Goal: Submit feedback/report problem

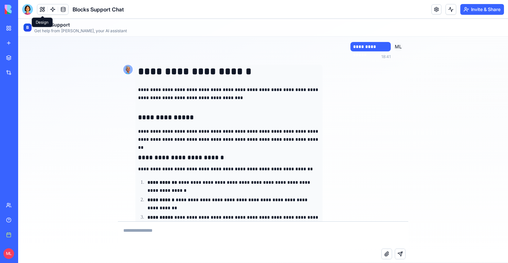
scroll to position [5082, 0]
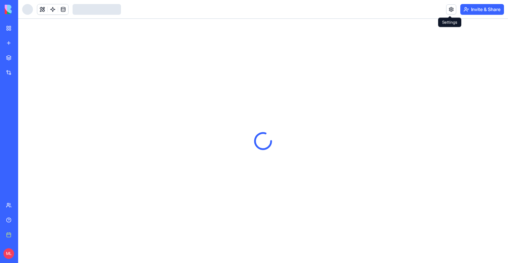
click at [451, 12] on link at bounding box center [451, 9] width 10 height 10
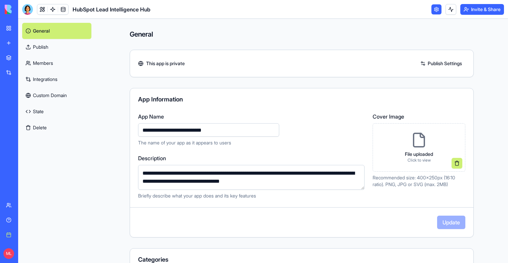
click at [44, 80] on link "Integrations" at bounding box center [56, 79] width 69 height 16
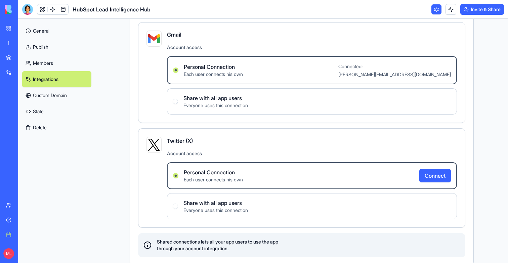
scroll to position [160, 0]
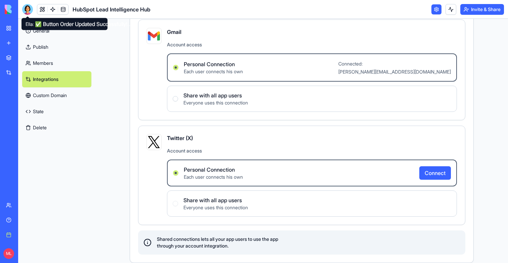
click at [29, 8] on div at bounding box center [27, 9] width 11 height 11
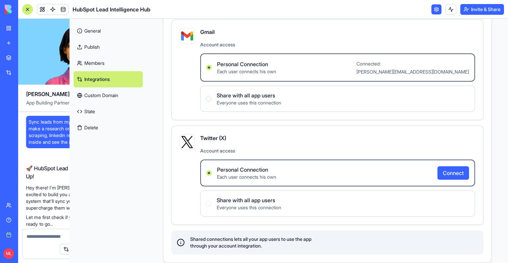
scroll to position [18716, 0]
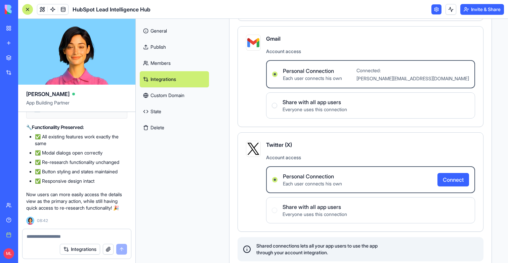
click at [169, 29] on link "General" at bounding box center [174, 31] width 69 height 16
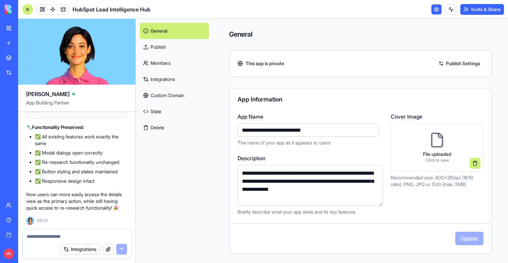
click at [25, 9] on div at bounding box center [27, 9] width 11 height 11
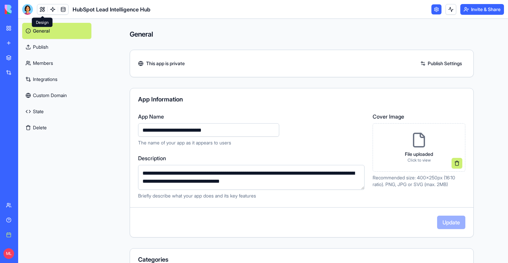
click at [43, 9] on link at bounding box center [42, 9] width 10 height 10
click at [43, 9] on button at bounding box center [42, 9] width 10 height 10
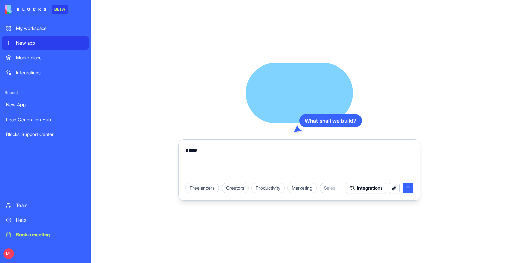
type textarea "*"
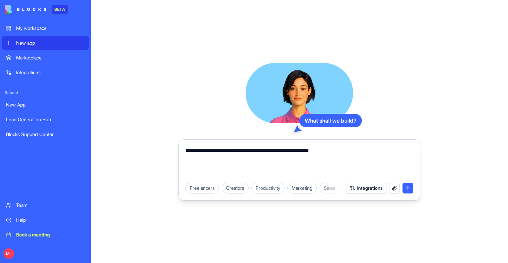
click at [371, 155] on textarea "**********" at bounding box center [300, 163] width 228 height 32
drag, startPoint x: 308, startPoint y: 150, endPoint x: 362, endPoint y: 151, distance: 53.8
click at [362, 151] on textarea "**********" at bounding box center [300, 163] width 228 height 32
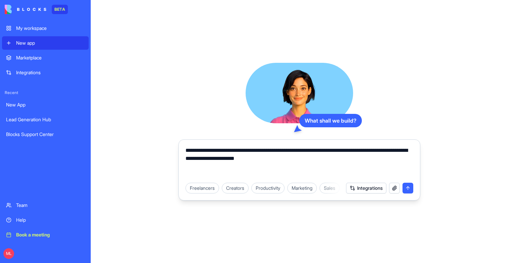
type textarea "**********"
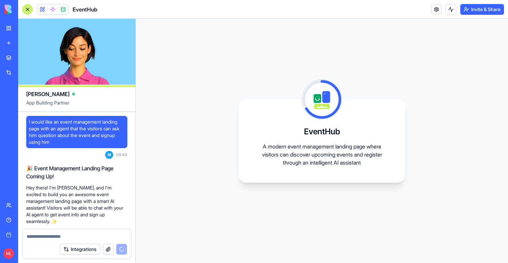
scroll to position [222, 0]
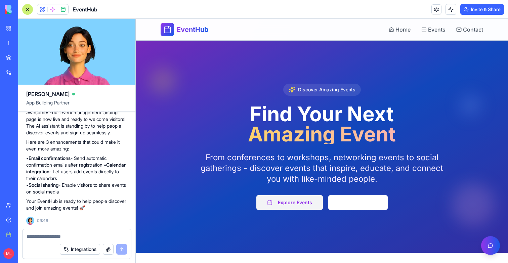
click at [291, 204] on button "Explore Events" at bounding box center [290, 202] width 67 height 15
click at [379, 205] on button "Learn More" at bounding box center [358, 202] width 60 height 15
click at [305, 205] on button "Explore Events" at bounding box center [290, 202] width 67 height 15
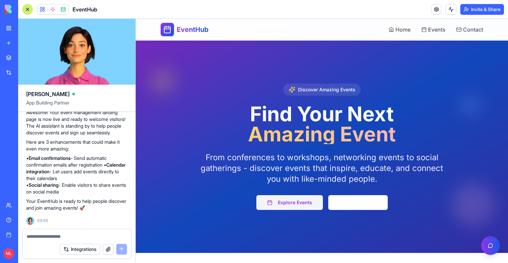
click at [305, 205] on button "Explore Events" at bounding box center [290, 202] width 67 height 15
click at [344, 204] on button "Learn More" at bounding box center [358, 202] width 60 height 15
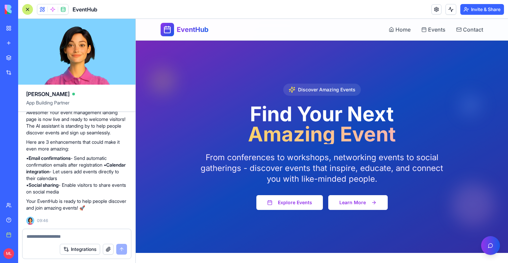
click at [344, 204] on button "Learn More" at bounding box center [358, 202] width 60 height 15
click at [427, 33] on link "Events" at bounding box center [434, 30] width 24 height 8
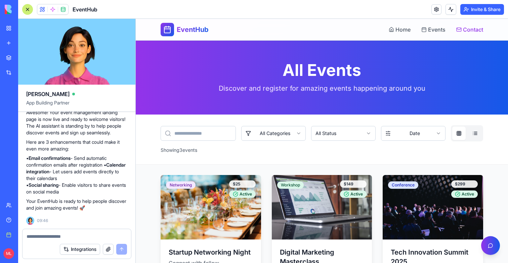
click at [472, 30] on span "Contact" at bounding box center [473, 30] width 20 height 8
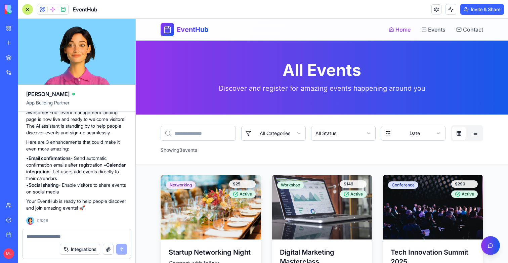
click at [398, 32] on span "Home" at bounding box center [403, 30] width 15 height 8
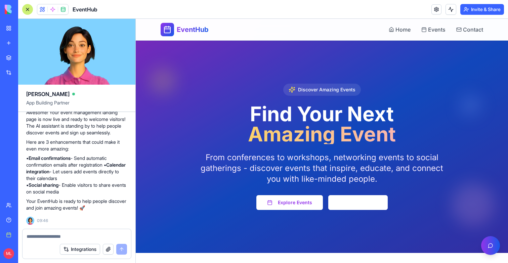
click at [398, 32] on span "Home" at bounding box center [403, 30] width 15 height 8
click at [483, 33] on div "EventHub Home Events Contact" at bounding box center [322, 30] width 344 height 22
click at [477, 33] on span "Contact" at bounding box center [473, 30] width 20 height 8
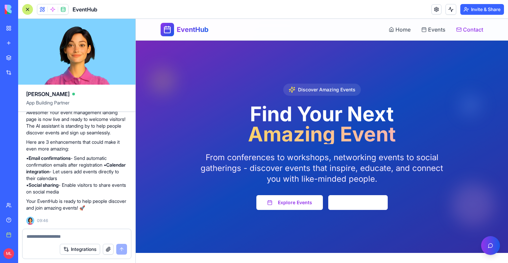
click at [477, 33] on span "Contact" at bounding box center [473, 30] width 20 height 8
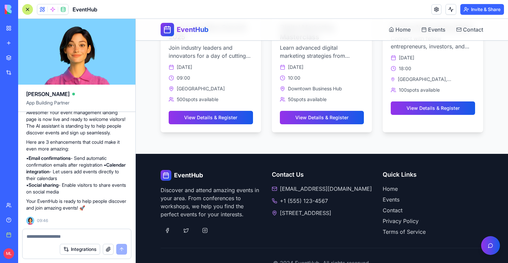
scroll to position [437, 0]
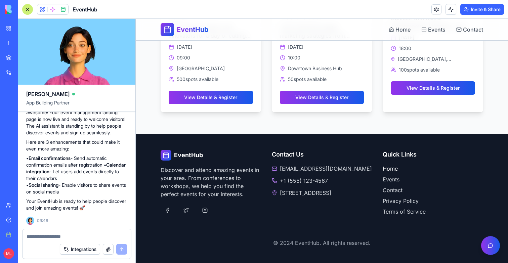
click at [388, 169] on link "Home" at bounding box center [433, 169] width 101 height 8
click at [391, 176] on link "Events" at bounding box center [433, 179] width 101 height 8
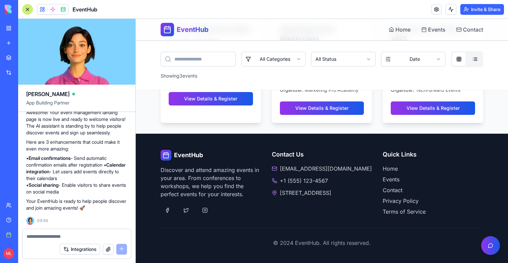
scroll to position [230, 0]
click at [391, 187] on link "Contact" at bounding box center [433, 190] width 101 height 8
click at [398, 209] on link "Terms of Service" at bounding box center [433, 212] width 101 height 8
click at [465, 35] on div "EventHub Home Events Contact" at bounding box center [322, 30] width 323 height 22
click at [465, 31] on span "Contact" at bounding box center [473, 30] width 20 height 8
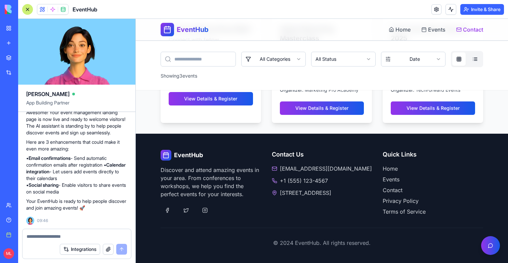
click at [465, 31] on span "Contact" at bounding box center [473, 30] width 20 height 8
click at [394, 167] on link "Home" at bounding box center [433, 169] width 101 height 8
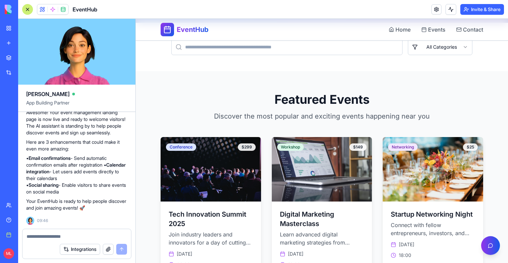
click at [450, 48] on html "EventHub Home Events Contact Discover Amazing Events Find Your Next Amazing Eve…" at bounding box center [322, 130] width 372 height 682
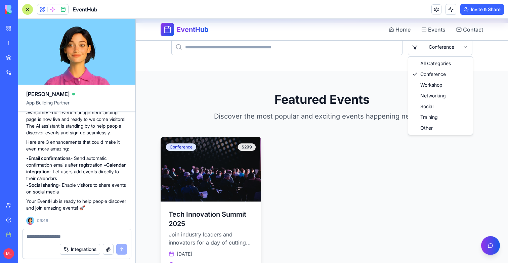
click at [441, 50] on html "EventHub Home Events Contact Discover Amazing Events Find Your Next Amazing Eve…" at bounding box center [322, 130] width 372 height 682
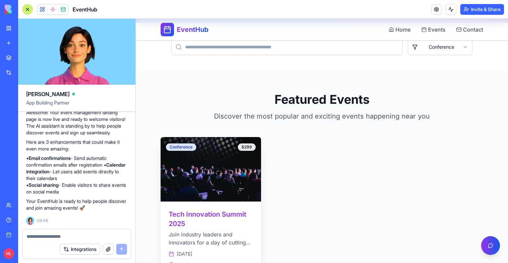
click at [229, 161] on img at bounding box center [211, 169] width 106 height 68
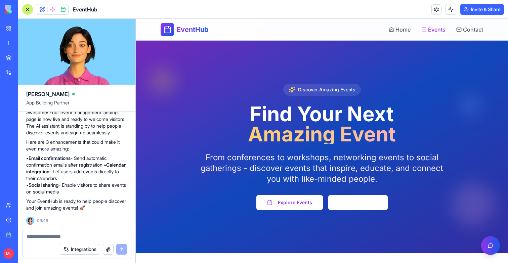
click at [436, 31] on span "Events" at bounding box center [436, 30] width 17 height 8
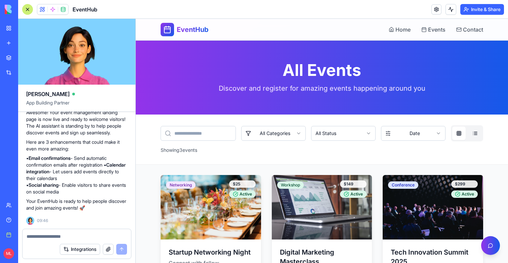
click at [388, 35] on div "EventHub Home Events Contact" at bounding box center [322, 30] width 323 height 22
click at [391, 32] on icon at bounding box center [391, 29] width 5 height 5
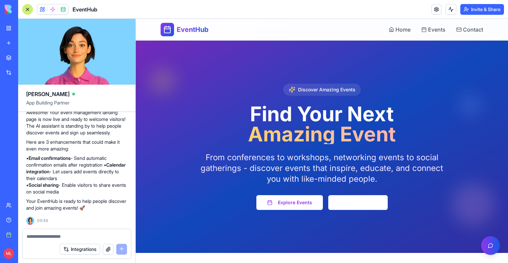
click at [391, 32] on icon at bounding box center [391, 29] width 5 height 5
click at [296, 204] on button "Explore Events" at bounding box center [290, 202] width 67 height 15
click at [347, 204] on button "Learn More" at bounding box center [358, 202] width 60 height 15
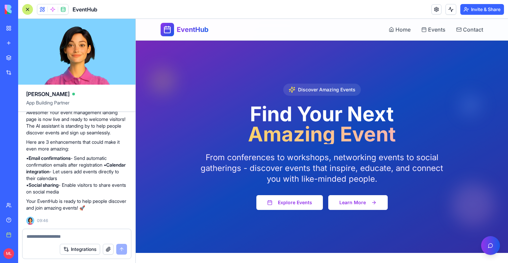
click at [347, 204] on button "Learn More" at bounding box center [358, 202] width 60 height 15
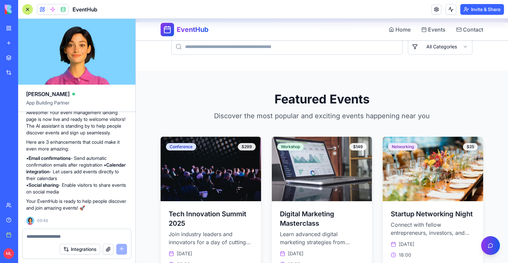
scroll to position [294, 0]
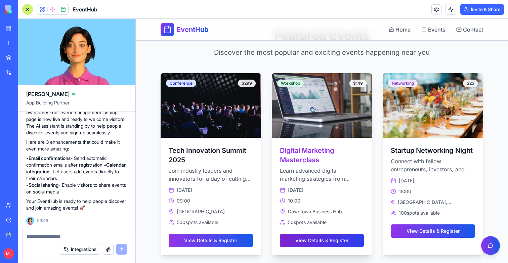
click at [315, 237] on button "View Details & Register" at bounding box center [322, 240] width 84 height 13
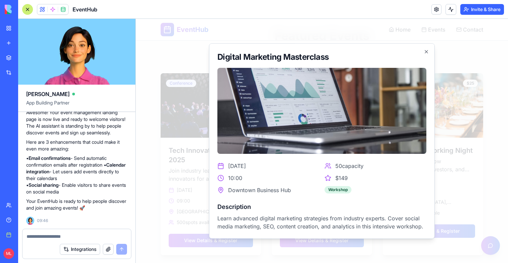
click at [464, 148] on div at bounding box center [322, 141] width 372 height 244
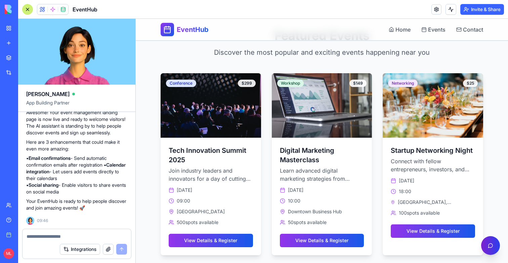
click at [490, 243] on button "Open Event Assistant" at bounding box center [490, 245] width 19 height 19
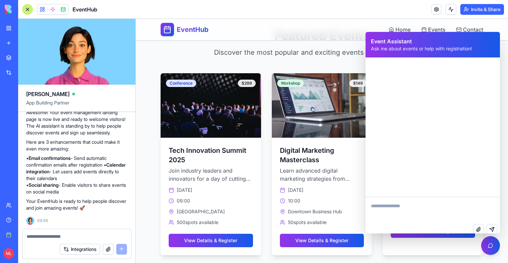
click at [418, 203] on textarea at bounding box center [433, 210] width 134 height 27
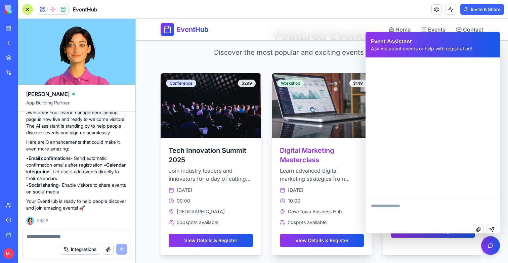
click at [304, 139] on div "Digital Marketing Masterclass Learn advanced digital marketing strategies from …" at bounding box center [322, 162] width 101 height 49
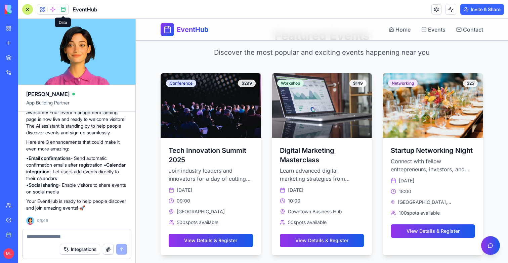
click at [54, 8] on span at bounding box center [52, 9] width 19 height 19
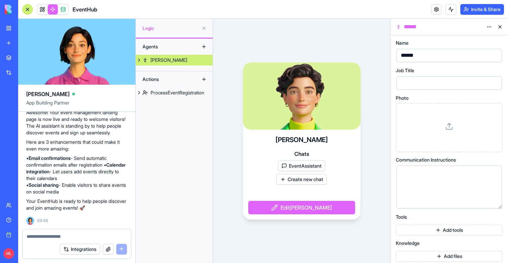
click at [137, 60] on button at bounding box center [139, 60] width 7 height 11
click at [176, 102] on div "ProcessEventRegistration" at bounding box center [178, 103] width 54 height 7
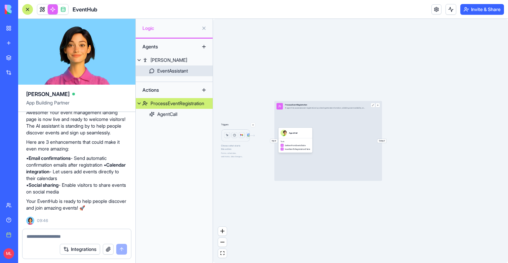
click at [177, 67] on link "EventAssistant" at bounding box center [174, 71] width 77 height 11
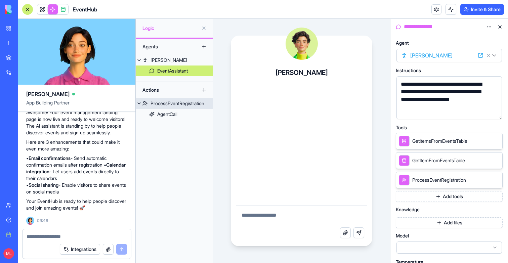
click at [180, 107] on link "ProcessEventRegistration" at bounding box center [174, 103] width 77 height 11
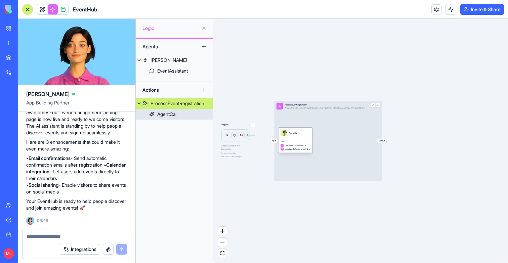
click at [298, 138] on div "AgentCall" at bounding box center [295, 133] width 34 height 11
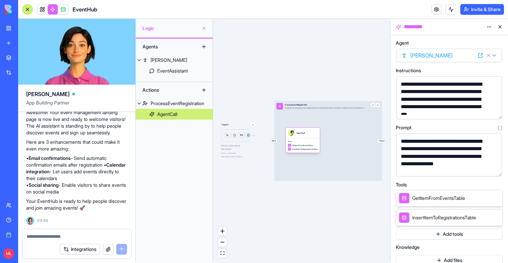
drag, startPoint x: 290, startPoint y: 138, endPoint x: 298, endPoint y: 138, distance: 7.4
click at [298, 138] on div "AgentCall" at bounding box center [303, 133] width 34 height 11
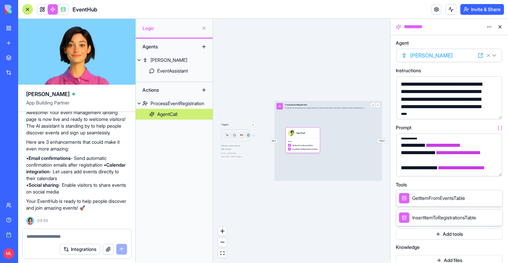
scroll to position [150, 0]
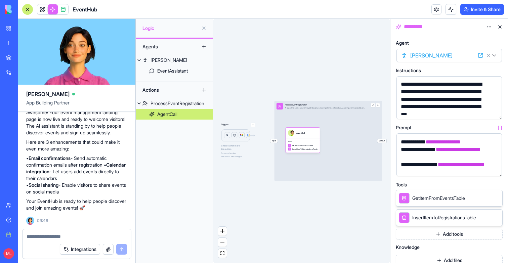
click at [356, 31] on div "Triggers Choose what starts this action Forms, schedules, webhooks, data change…" at bounding box center [301, 141] width 177 height 244
click at [182, 74] on div "EventAssistant" at bounding box center [172, 71] width 31 height 7
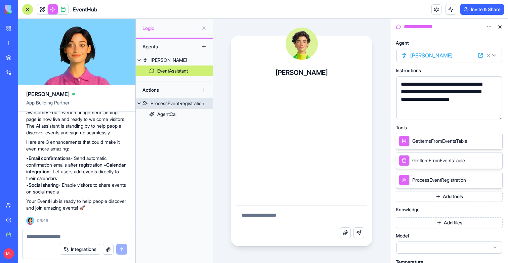
click at [179, 98] on link "ProcessEventRegistration" at bounding box center [174, 103] width 77 height 11
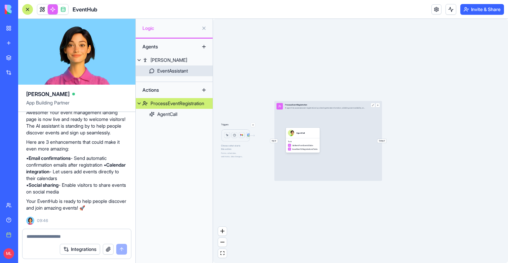
click at [182, 68] on div "EventAssistant" at bounding box center [172, 71] width 31 height 7
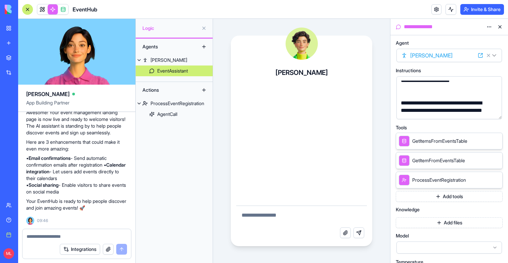
scroll to position [20, 0]
click at [496, 115] on button "button" at bounding box center [495, 112] width 11 height 11
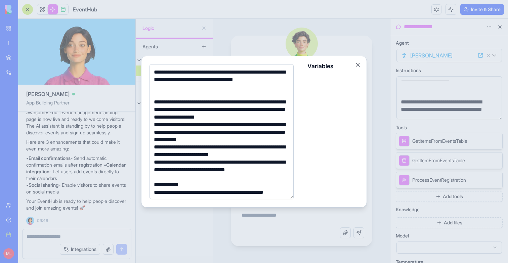
click at [447, 112] on div at bounding box center [254, 131] width 508 height 263
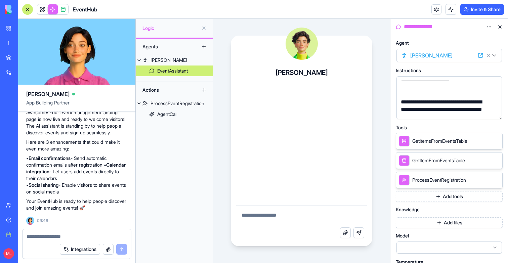
scroll to position [0, 0]
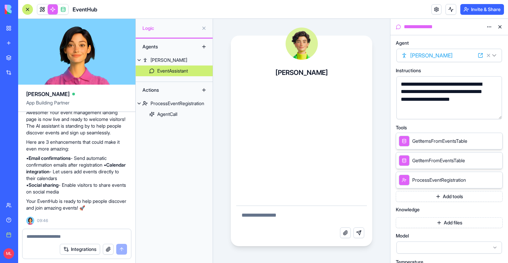
click at [500, 26] on button at bounding box center [500, 27] width 11 height 11
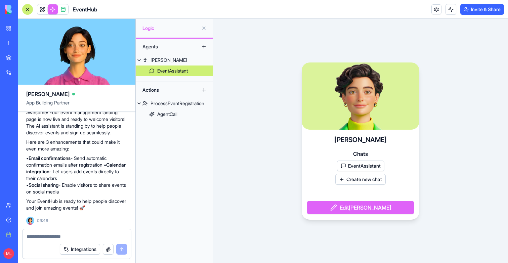
click at [180, 70] on div "EventAssistant" at bounding box center [172, 71] width 31 height 7
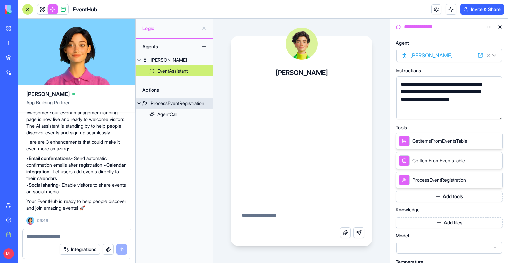
click at [175, 105] on div "ProcessEventRegistration" at bounding box center [178, 103] width 54 height 7
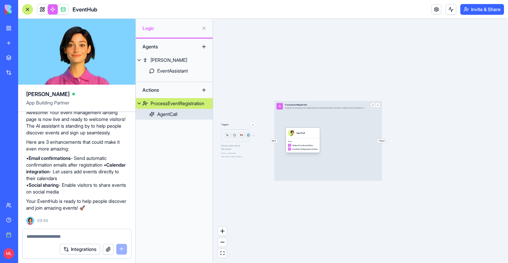
click at [300, 140] on div "Tools GetItemFromEventsTable InsertItemToRegistrationsTable" at bounding box center [303, 146] width 34 height 14
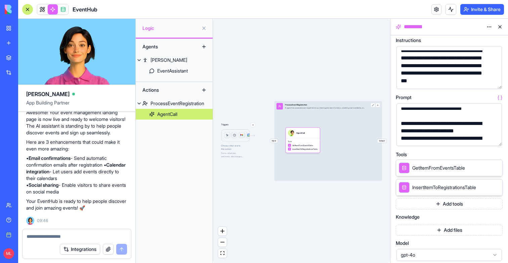
scroll to position [102, 0]
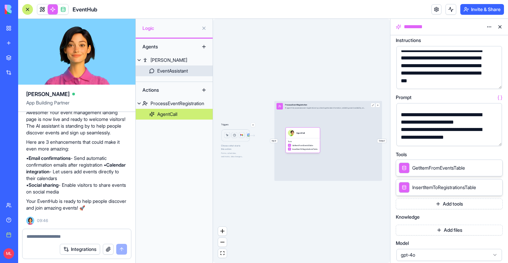
click at [187, 68] on div "EventAssistant" at bounding box center [172, 71] width 31 height 7
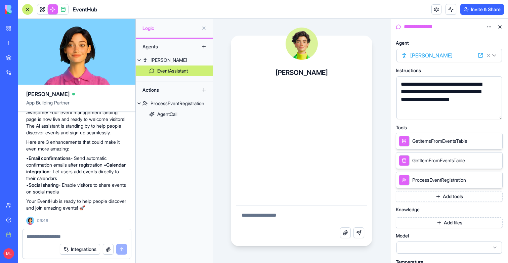
click at [502, 115] on div "**********" at bounding box center [450, 97] width 106 height 43
click at [495, 115] on button "button" at bounding box center [495, 112] width 11 height 11
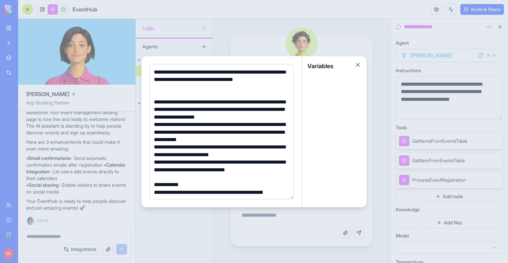
click at [382, 139] on div at bounding box center [254, 131] width 508 height 263
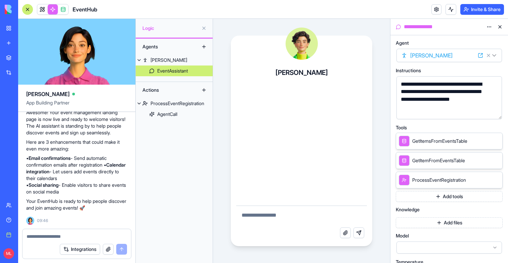
click at [186, 121] on div "Agents Morgan EventAssistant Actions ProcessEventRegistration AgentCall" at bounding box center [174, 151] width 77 height 225
click at [181, 115] on link "AgentCall" at bounding box center [174, 114] width 77 height 11
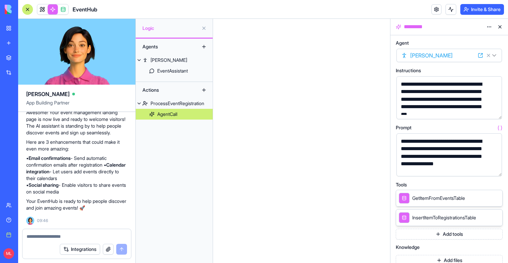
click at [500, 27] on button at bounding box center [500, 27] width 11 height 11
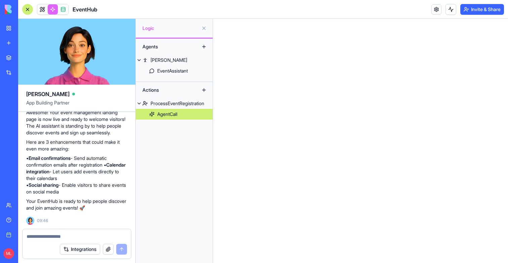
click at [184, 107] on div "ProcessEventRegistration" at bounding box center [178, 103] width 54 height 7
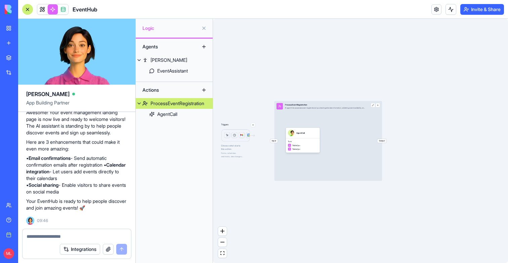
click at [310, 146] on div "TableOps" at bounding box center [303, 145] width 30 height 3
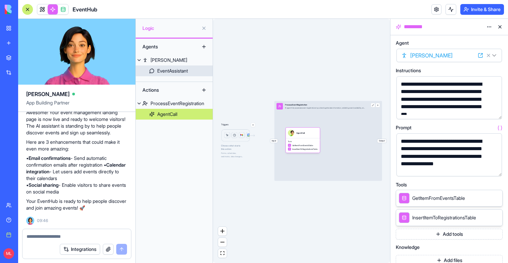
click at [169, 76] on link "EventAssistant" at bounding box center [174, 71] width 77 height 11
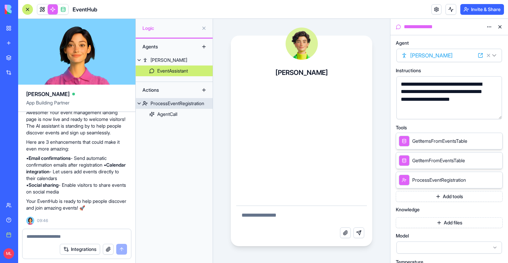
click at [172, 104] on div "ProcessEventRegistration" at bounding box center [178, 103] width 54 height 7
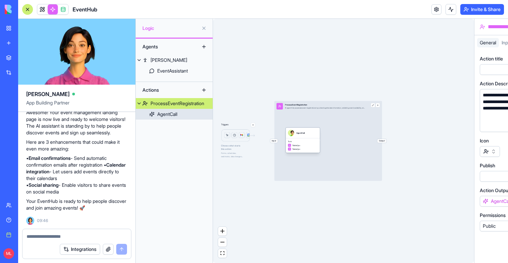
click at [170, 117] on div "AgentCall" at bounding box center [167, 114] width 20 height 7
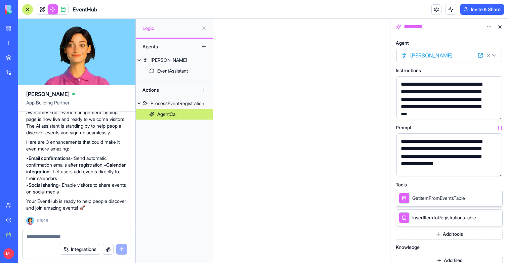
click at [502, 24] on button at bounding box center [500, 27] width 11 height 11
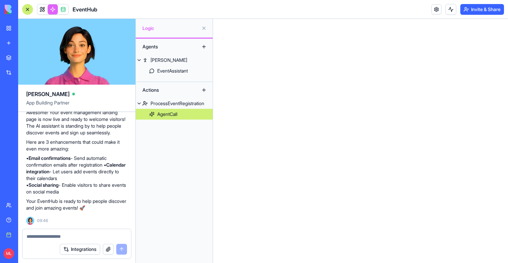
click at [184, 114] on link "AgentCall" at bounding box center [174, 114] width 77 height 11
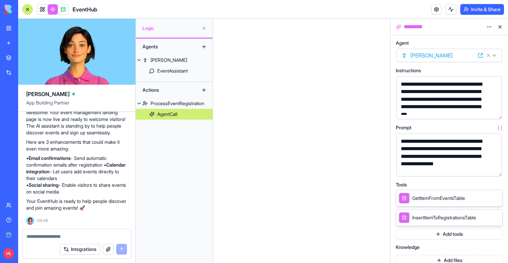
click at [499, 27] on button at bounding box center [500, 27] width 11 height 11
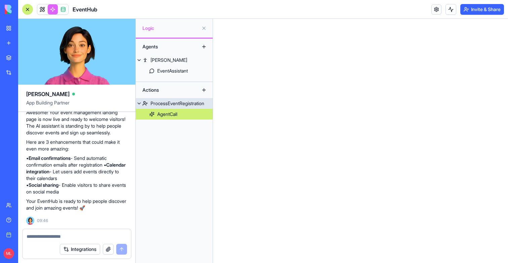
click at [167, 105] on div "ProcessEventRegistration" at bounding box center [178, 103] width 54 height 7
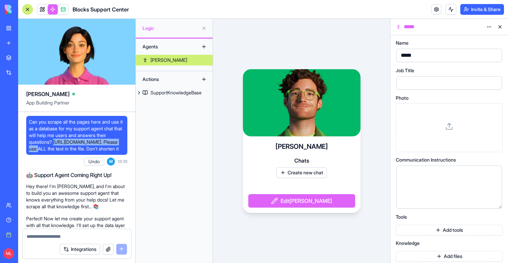
drag, startPoint x: 55, startPoint y: 141, endPoint x: 128, endPoint y: 143, distance: 73.3
copy span "[URL][DOMAIN_NAME]."
click at [12, 44] on link "New app" at bounding box center [15, 42] width 27 height 13
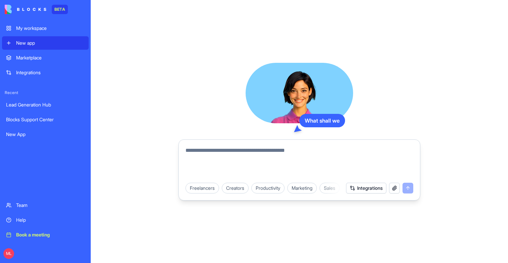
click at [214, 150] on textarea at bounding box center [300, 163] width 228 height 32
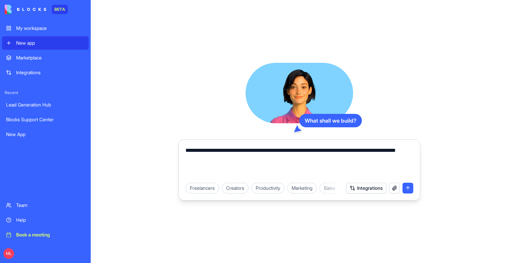
paste textarea "**********"
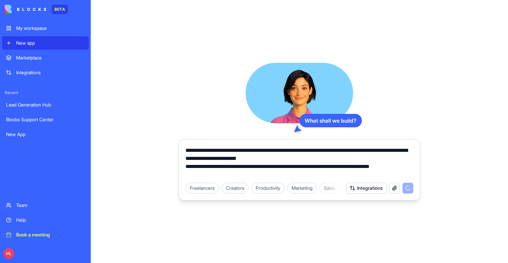
type textarea "**********"
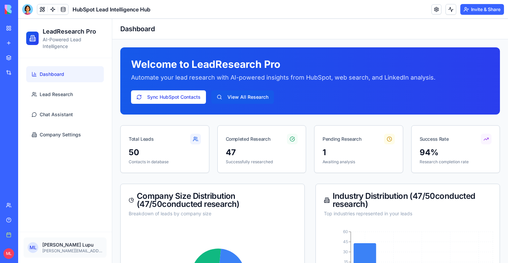
click at [65, 84] on ul "Dashboard Lead Research Chat Assistant Company Settings" at bounding box center [65, 104] width 78 height 77
click at [65, 89] on link "Lead Research" at bounding box center [65, 94] width 78 height 16
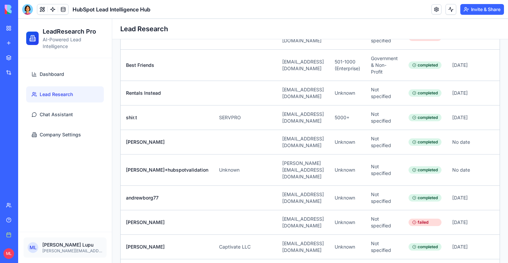
scroll to position [1116, 0]
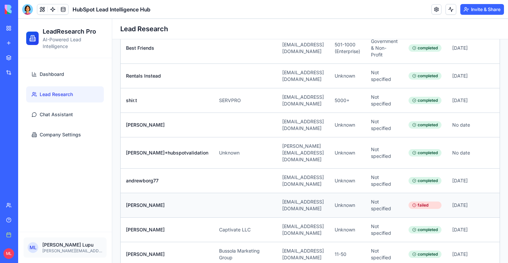
click at [447, 193] on td "Oct 8, 2023" at bounding box center [463, 205] width 32 height 25
click at [358, 193] on td "Unknown" at bounding box center [347, 205] width 36 height 25
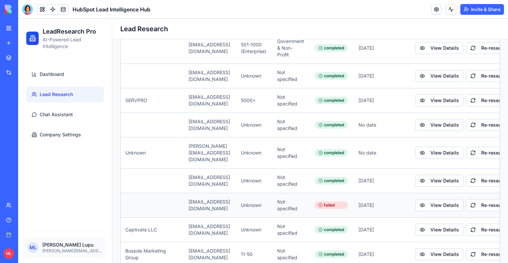
scroll to position [0, 98]
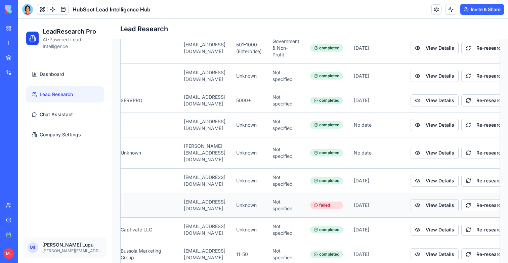
click at [417, 199] on button "View Details" at bounding box center [435, 205] width 48 height 12
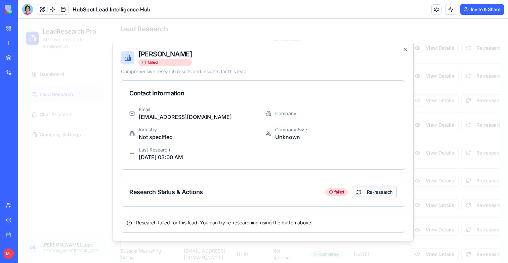
click at [370, 196] on button "Re-research" at bounding box center [374, 192] width 45 height 12
click at [440, 107] on div at bounding box center [263, 141] width 490 height 244
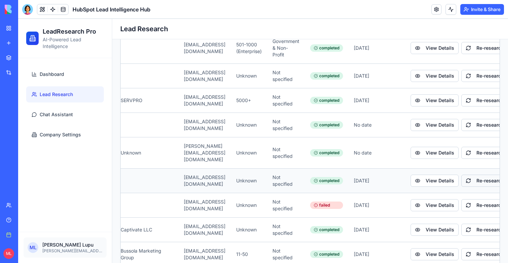
click at [467, 175] on button "Re-research" at bounding box center [485, 181] width 47 height 12
click at [430, 147] on button "View Details" at bounding box center [435, 153] width 48 height 12
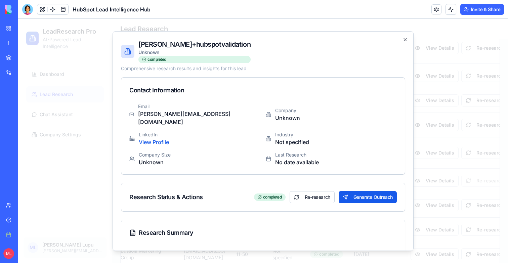
click at [430, 87] on div at bounding box center [263, 141] width 490 height 244
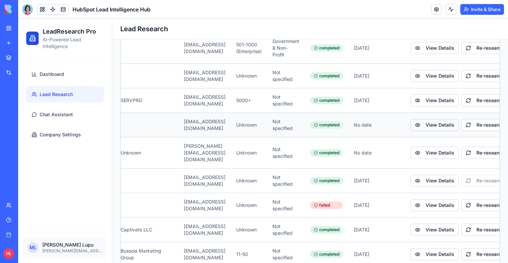
click at [428, 119] on button "View Details" at bounding box center [435, 125] width 48 height 12
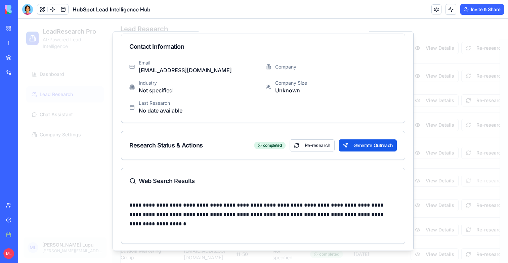
scroll to position [38, 0]
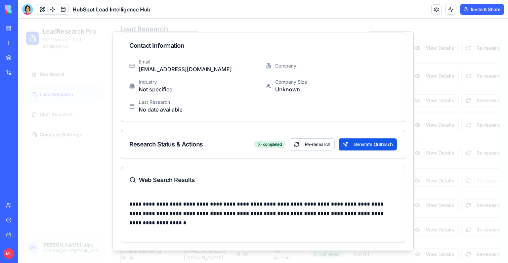
click at [424, 190] on div at bounding box center [263, 141] width 490 height 244
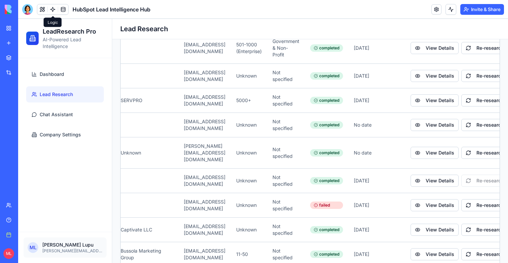
click at [51, 8] on link at bounding box center [53, 9] width 10 height 10
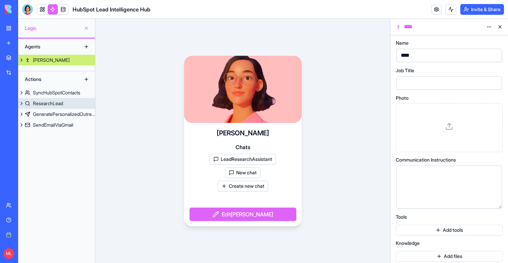
click at [45, 101] on div "ResearchLead" at bounding box center [48, 103] width 30 height 7
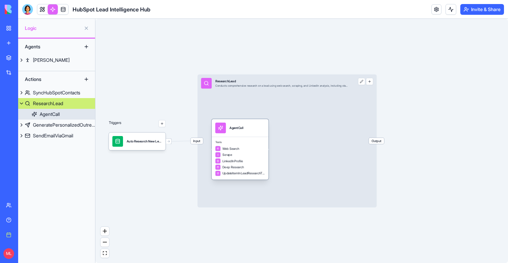
click at [241, 142] on span "Tools" at bounding box center [240, 143] width 50 height 4
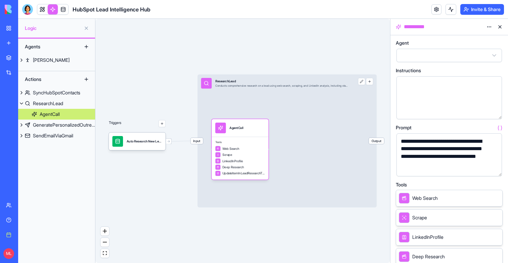
click at [497, 171] on button "button" at bounding box center [495, 169] width 11 height 11
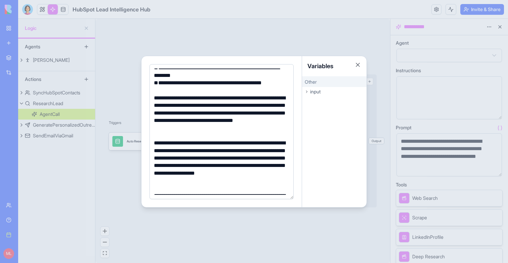
scroll to position [558, 0]
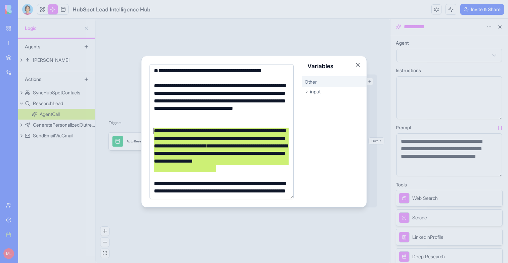
drag, startPoint x: 227, startPoint y: 170, endPoint x: 149, endPoint y: 133, distance: 86.5
click at [149, 133] on div "**********" at bounding box center [222, 131] width 161 height 151
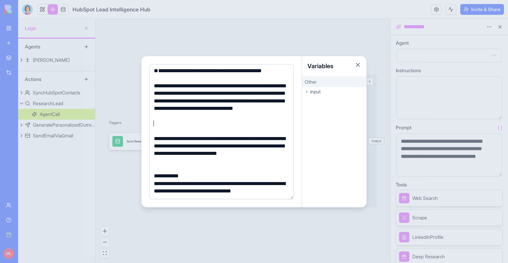
click at [117, 97] on div at bounding box center [254, 131] width 508 height 263
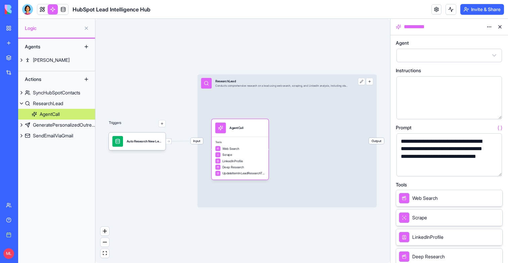
click at [54, 8] on link at bounding box center [53, 9] width 10 height 10
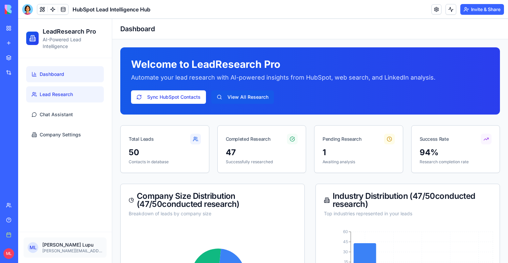
click at [81, 96] on link "Lead Research" at bounding box center [65, 94] width 78 height 16
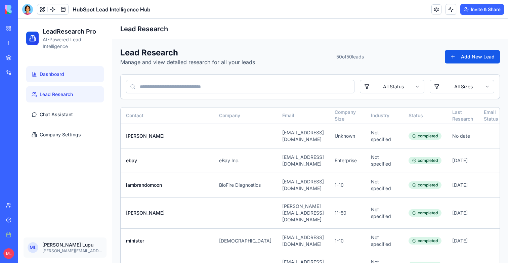
click at [68, 74] on link "Dashboard" at bounding box center [65, 74] width 78 height 16
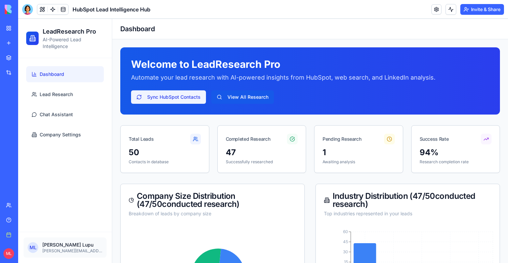
click at [156, 95] on button "Sync HubSpot Contacts" at bounding box center [168, 96] width 75 height 13
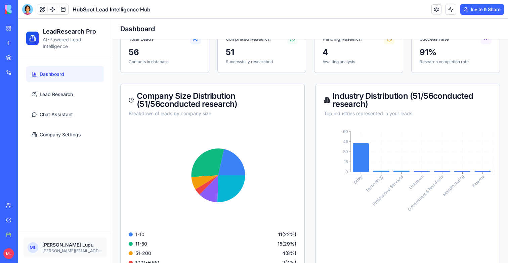
scroll to position [121, 0]
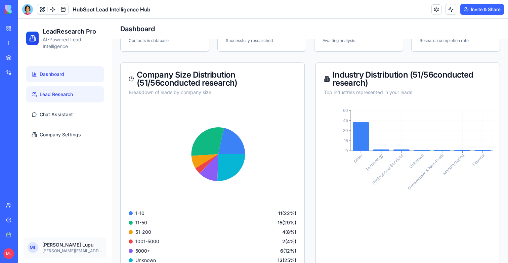
click at [68, 97] on span "Lead Research" at bounding box center [56, 94] width 33 height 7
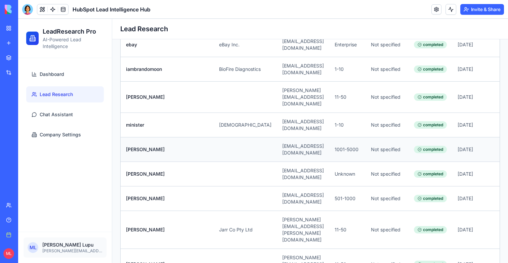
scroll to position [116, 0]
click at [285, 124] on td "minister@blisworthbaptistchurch.org" at bounding box center [303, 125] width 52 height 25
click at [282, 119] on div "minister@blisworthbaptistchurch.org" at bounding box center [303, 125] width 42 height 13
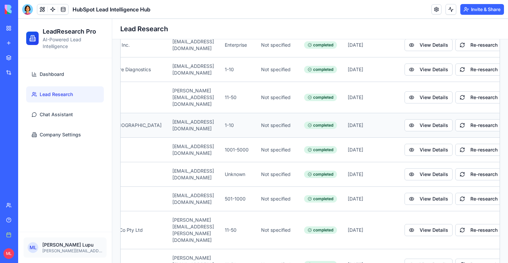
scroll to position [0, 113]
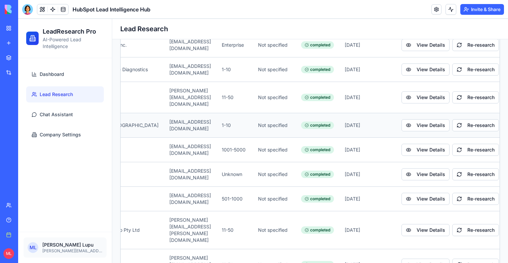
click at [282, 122] on div "Not specified" at bounding box center [274, 125] width 32 height 7
click at [301, 122] on div "completed" at bounding box center [317, 125] width 33 height 7
click at [430, 119] on button "View Details" at bounding box center [426, 125] width 48 height 12
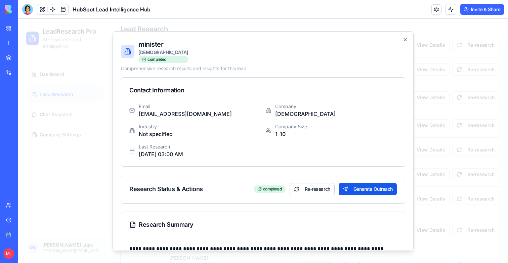
click at [435, 120] on div at bounding box center [263, 141] width 490 height 244
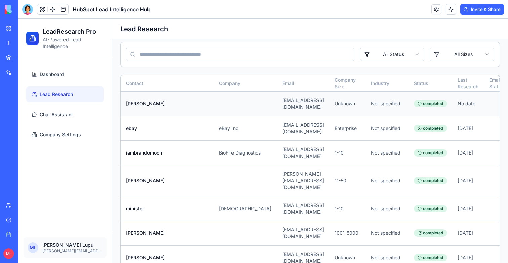
scroll to position [22, 0]
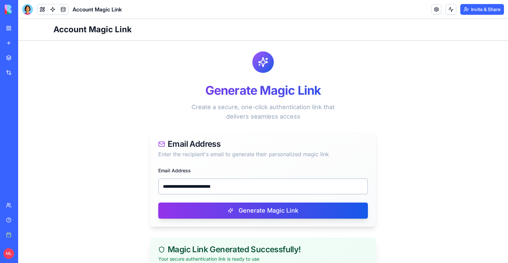
scroll to position [105, 0]
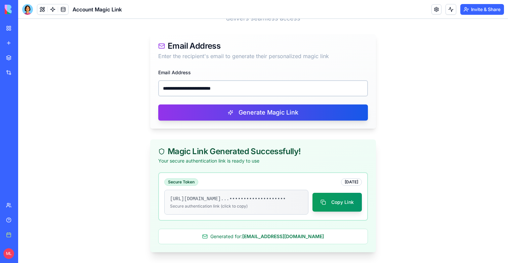
click at [255, 69] on div "**********" at bounding box center [263, 82] width 210 height 28
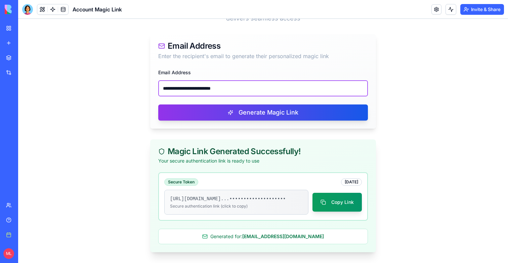
click at [249, 81] on input "**********" at bounding box center [263, 88] width 210 height 16
paste input "email"
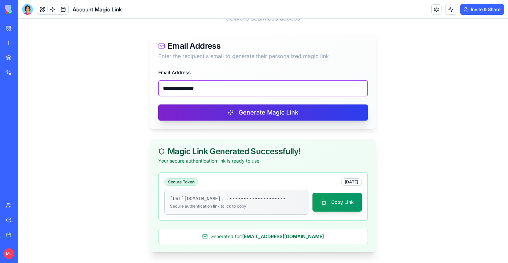
type input "**********"
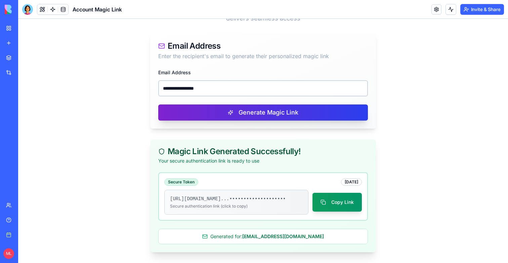
click at [240, 110] on button "Generate Magic Link" at bounding box center [263, 113] width 210 height 16
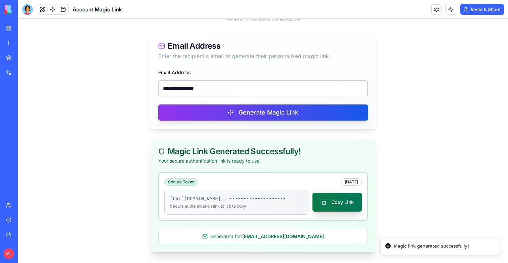
click at [331, 202] on button "Copy Link" at bounding box center [337, 202] width 49 height 19
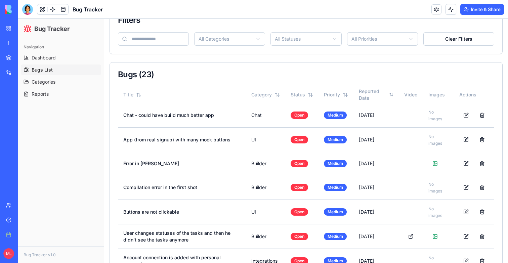
scroll to position [62, 0]
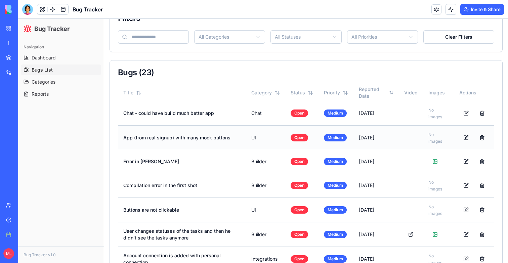
click at [195, 137] on td "App (from real signup) with many mock buttons" at bounding box center [182, 137] width 128 height 25
click at [466, 186] on button at bounding box center [466, 186] width 13 height 12
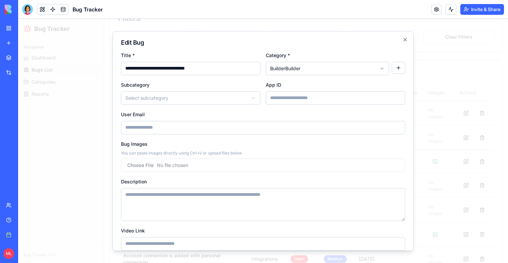
scroll to position [80, 0]
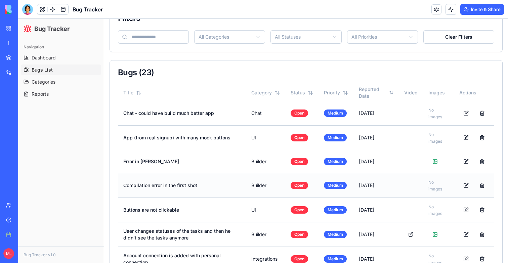
click at [189, 185] on td "Compilation error in the first shot" at bounding box center [182, 185] width 128 height 25
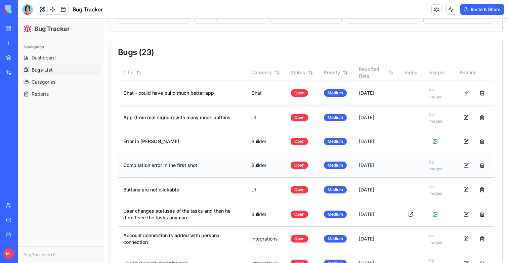
scroll to position [82, 0]
click at [167, 186] on td "Buttons are not clickable" at bounding box center [182, 189] width 128 height 25
click at [168, 127] on td "App (from real signup) with many mock buttons" at bounding box center [182, 117] width 128 height 25
click at [466, 92] on button at bounding box center [466, 93] width 13 height 12
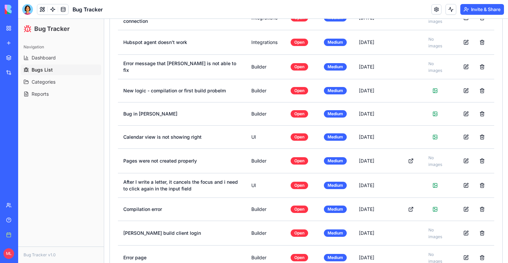
scroll to position [352, 0]
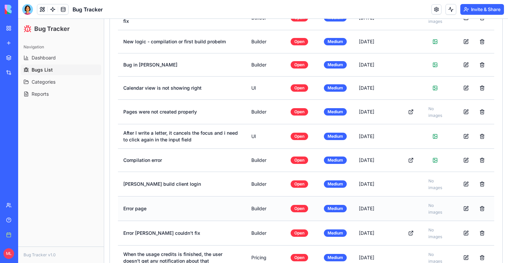
click at [269, 200] on td "Builder" at bounding box center [265, 208] width 39 height 25
click at [270, 207] on td "Builder" at bounding box center [265, 208] width 39 height 25
click at [260, 208] on td "Builder" at bounding box center [265, 208] width 39 height 25
click at [470, 211] on button at bounding box center [466, 209] width 13 height 12
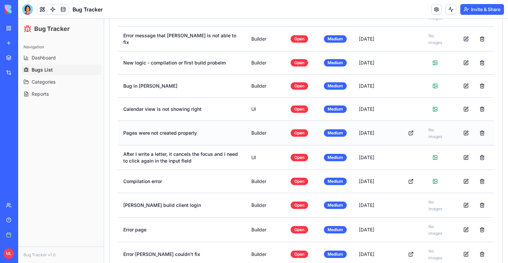
scroll to position [327, 0]
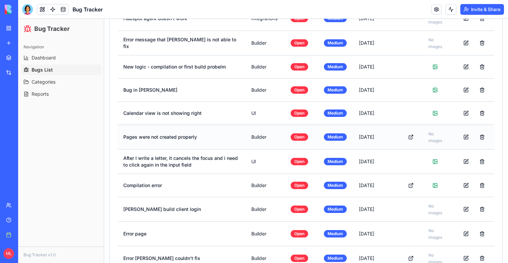
click at [152, 131] on td "Pages were not created properly" at bounding box center [182, 137] width 128 height 25
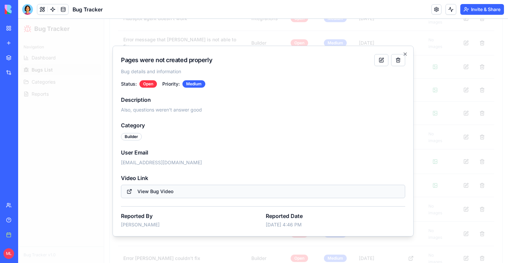
click at [161, 192] on button "View Bug Video" at bounding box center [263, 191] width 284 height 13
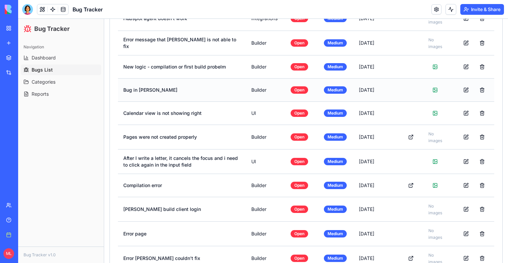
click at [224, 85] on td "Bug in Ella" at bounding box center [182, 89] width 128 height 23
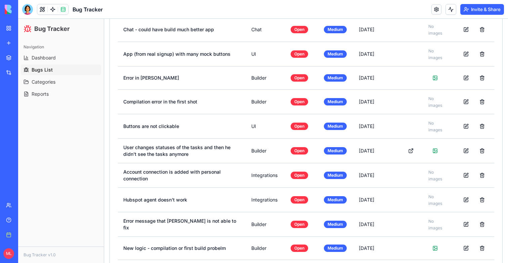
scroll to position [115, 0]
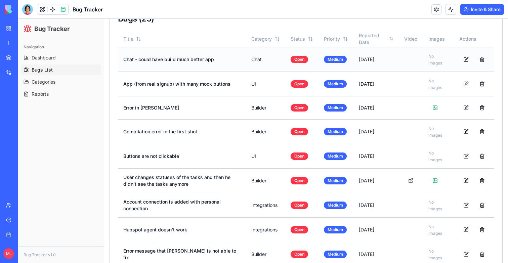
click at [239, 63] on td "Chat - could have build much better app" at bounding box center [182, 59] width 128 height 25
click at [224, 89] on td "App (from real signup) with many mock buttons" at bounding box center [182, 84] width 128 height 25
click at [148, 107] on td "Error in Ella" at bounding box center [182, 107] width 128 height 23
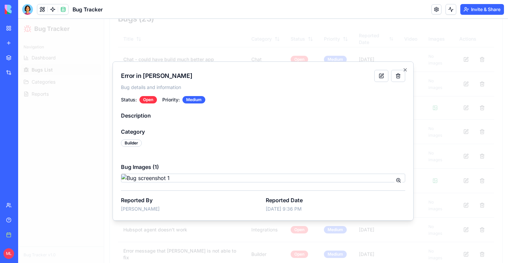
scroll to position [40, 0]
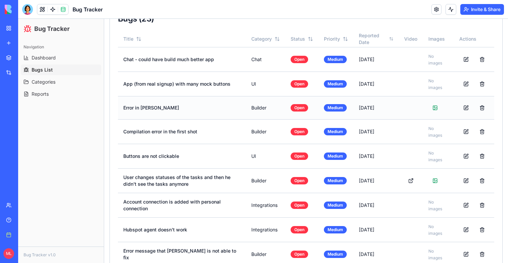
click at [151, 110] on td "Error in Ella" at bounding box center [182, 107] width 128 height 23
click at [150, 131] on td "Compilation error in the first shot" at bounding box center [182, 131] width 128 height 25
click at [196, 161] on td "Buttons are not clickable" at bounding box center [182, 156] width 128 height 25
click at [196, 183] on td "User changes statuses of the tasks and then he didn't see the tasks anymore" at bounding box center [182, 180] width 128 height 25
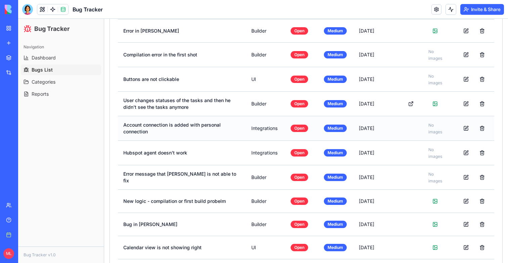
scroll to position [194, 0]
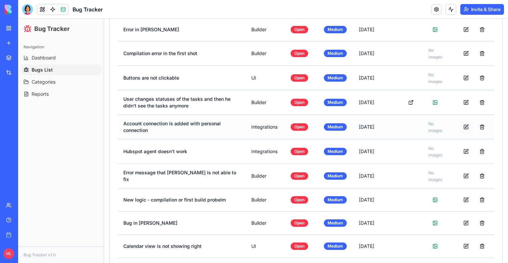
click at [465, 131] on button at bounding box center [466, 127] width 13 height 12
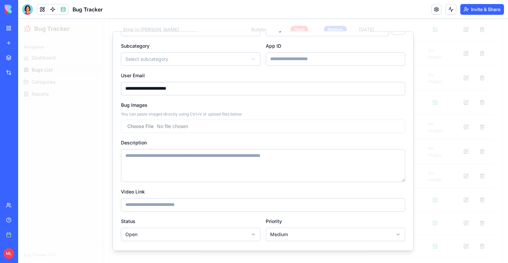
scroll to position [80, 0]
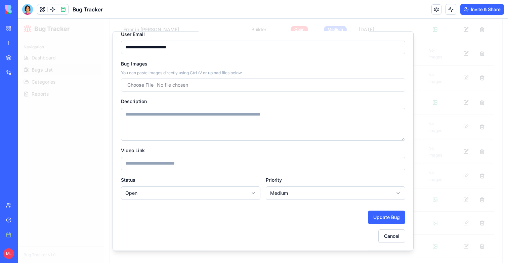
click at [166, 196] on body "Bug Tracker Navigation Dashboard Bugs List Categories Reports Bug Tracker v1.0 …" at bounding box center [263, 182] width 490 height 714
select select "*****"
click at [379, 214] on button "Update Bug" at bounding box center [386, 216] width 37 height 13
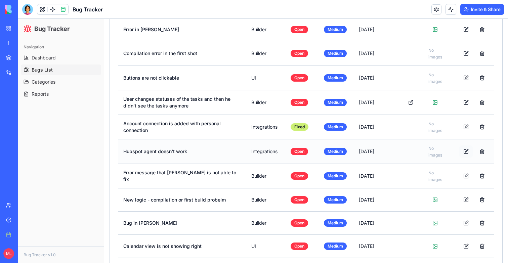
click at [468, 149] on button at bounding box center [466, 152] width 13 height 12
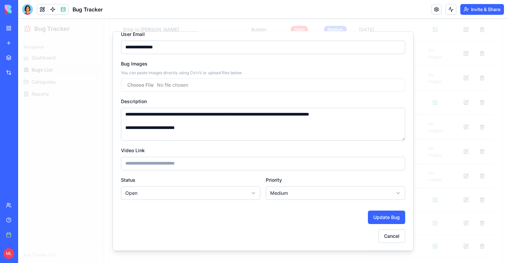
click at [155, 190] on body "Bug Tracker Navigation Dashboard Bugs List Categories Reports Bug Tracker v1.0 …" at bounding box center [263, 182] width 490 height 714
select select "*****"
click at [383, 218] on button "Update Bug" at bounding box center [386, 216] width 37 height 13
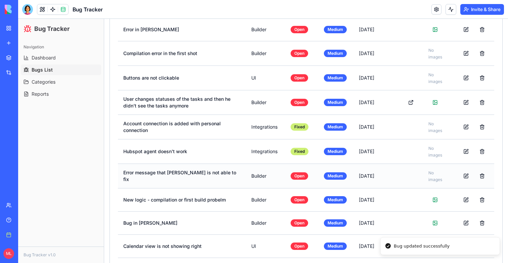
click at [189, 181] on td "Error message that Ella is not able to fix" at bounding box center [182, 176] width 128 height 25
click at [189, 202] on td "New logic - compilation or first build probelm" at bounding box center [182, 199] width 128 height 23
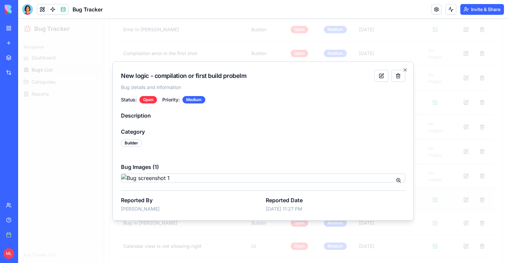
scroll to position [25, 0]
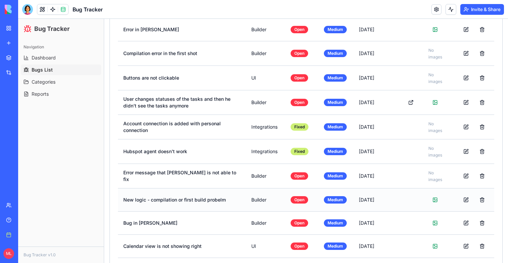
click at [190, 206] on td "New logic - compilation or first build probelm" at bounding box center [182, 199] width 128 height 23
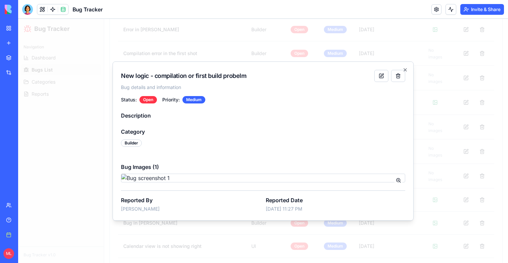
scroll to position [60, 0]
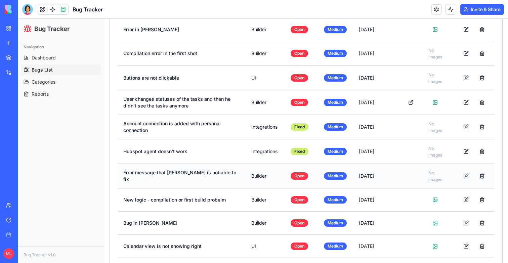
click at [198, 174] on td "Error message that Ella is not able to fix" at bounding box center [182, 176] width 128 height 25
click at [143, 176] on td "Error message that Ella is not able to fix" at bounding box center [182, 176] width 128 height 25
click at [172, 179] on td "Error message that Ella is not able to fix" at bounding box center [182, 176] width 128 height 25
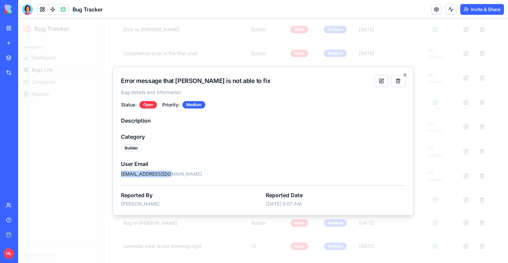
drag, startPoint x: 174, startPoint y: 173, endPoint x: 117, endPoint y: 173, distance: 57.2
click at [117, 173] on div "Error message that Ella is not able to fix Bug details and information Status: …" at bounding box center [263, 141] width 301 height 149
copy p "kornabay@gmail.com"
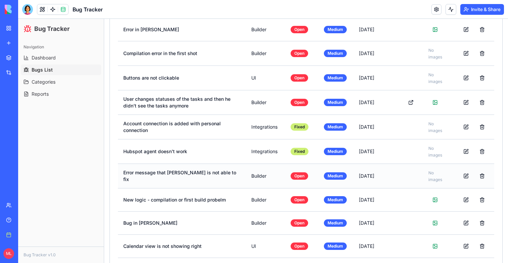
click at [151, 181] on td "Error message that Ella is not able to fix" at bounding box center [182, 176] width 128 height 25
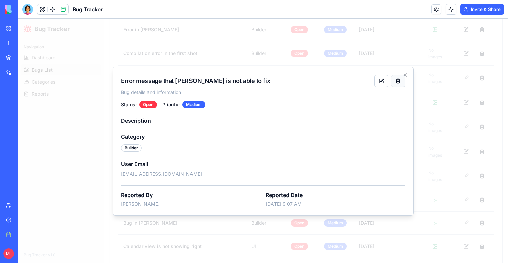
click at [400, 82] on button at bounding box center [398, 81] width 14 height 12
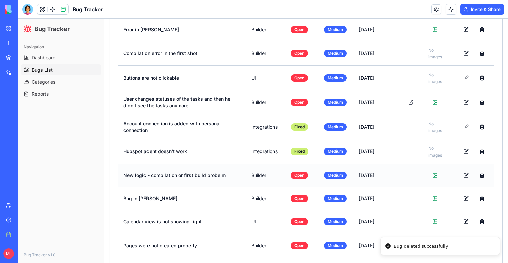
click at [157, 178] on td "New logic - compilation or first build probelm" at bounding box center [182, 175] width 128 height 23
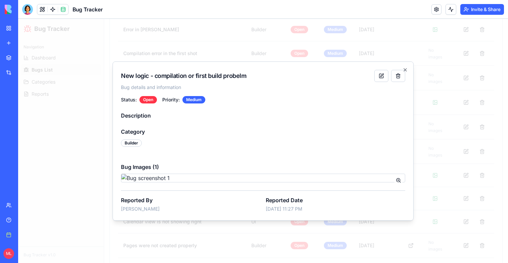
scroll to position [37, 0]
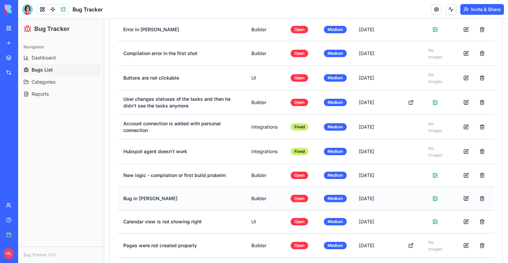
click at [136, 205] on td "Bug in Ella" at bounding box center [182, 198] width 128 height 23
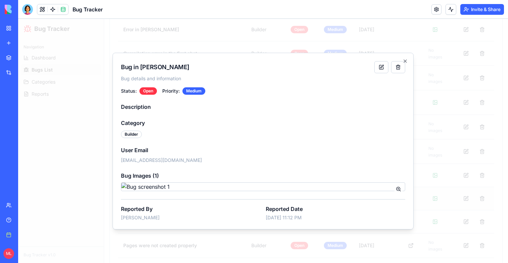
scroll to position [54, 0]
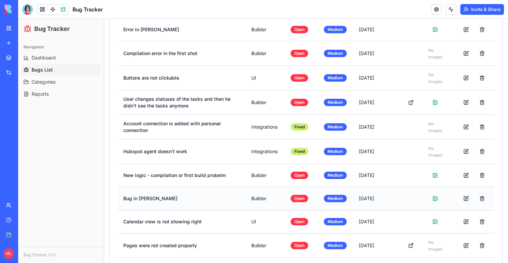
click at [142, 201] on td "Bug in Ella" at bounding box center [182, 198] width 128 height 23
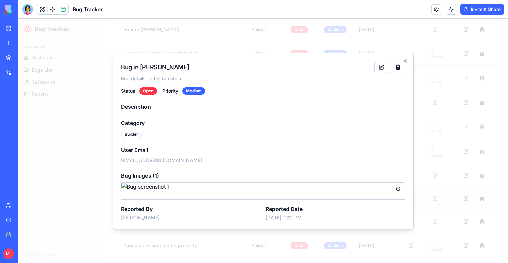
scroll to position [77, 0]
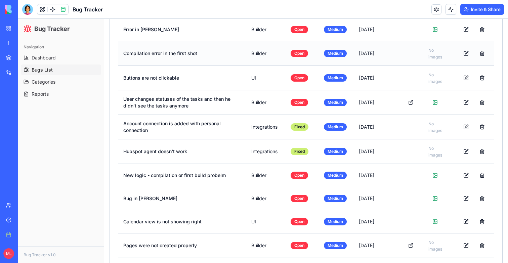
click at [185, 52] on td "Compilation error in the first shot" at bounding box center [182, 53] width 128 height 25
click at [179, 34] on td "Error in Ella" at bounding box center [182, 29] width 128 height 23
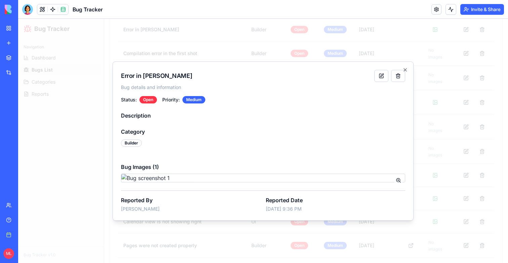
scroll to position [45, 0]
click at [250, 174] on img at bounding box center [263, 178] width 284 height 9
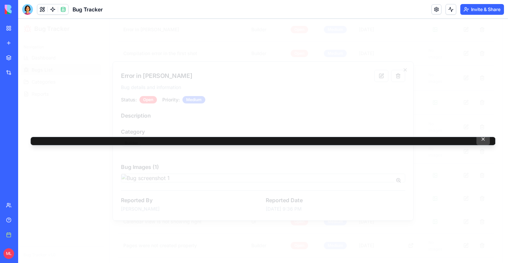
scroll to position [196, 0]
click at [103, 128] on div at bounding box center [263, 132] width 465 height 8
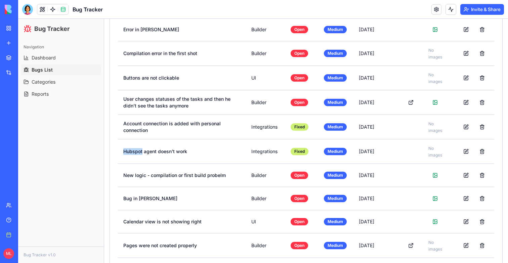
click at [483, 139] on td at bounding box center [474, 127] width 40 height 25
click at [203, 148] on td "Hubspot agent doesn't work" at bounding box center [182, 151] width 128 height 25
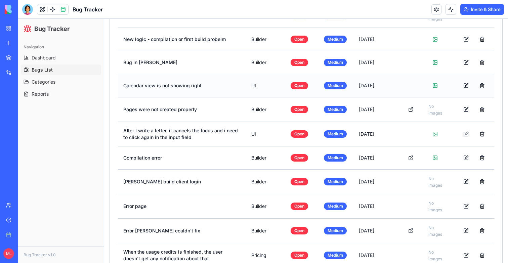
scroll to position [331, 0]
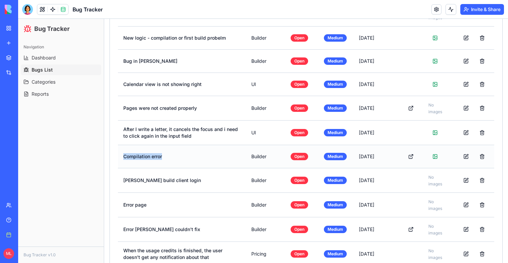
click at [218, 153] on td "Compilation error" at bounding box center [182, 156] width 128 height 23
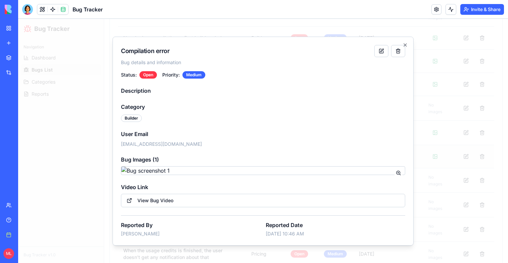
scroll to position [109, 0]
click at [199, 166] on img at bounding box center [263, 170] width 284 height 9
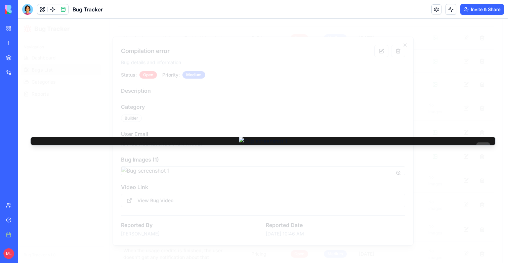
click at [239, 137] on img at bounding box center [263, 141] width 48 height 8
drag, startPoint x: 202, startPoint y: 25, endPoint x: 276, endPoint y: 32, distance: 74.3
click at [202, 137] on div "Close" at bounding box center [263, 141] width 466 height 9
click at [280, 9] on header "Bug Tracker Invite & Share" at bounding box center [263, 9] width 490 height 19
click at [484, 143] on button at bounding box center [483, 149] width 13 height 12
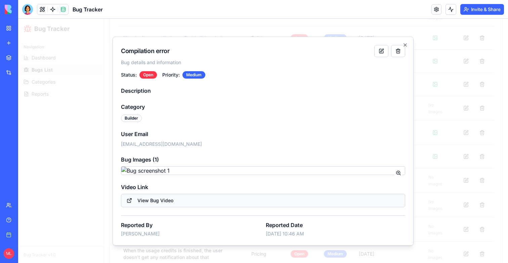
click at [161, 207] on button "View Bug Video" at bounding box center [263, 200] width 284 height 13
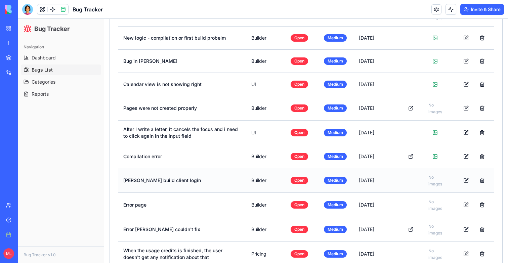
click at [171, 178] on td "Ella build client login" at bounding box center [182, 180] width 128 height 25
click at [137, 211] on td "Error page" at bounding box center [182, 205] width 128 height 25
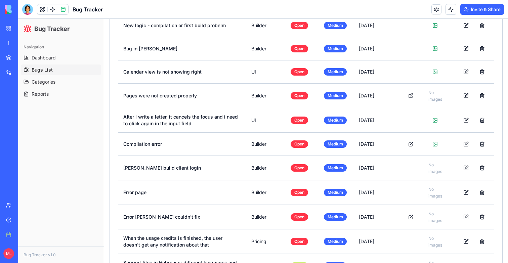
scroll to position [343, 0]
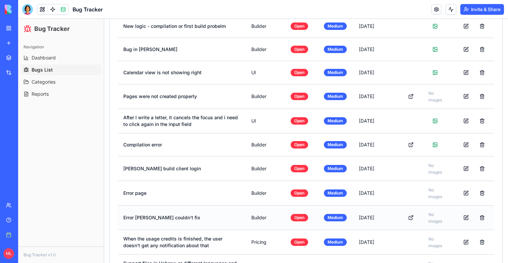
click at [169, 218] on td "Error Ella couldn't fix" at bounding box center [182, 217] width 128 height 25
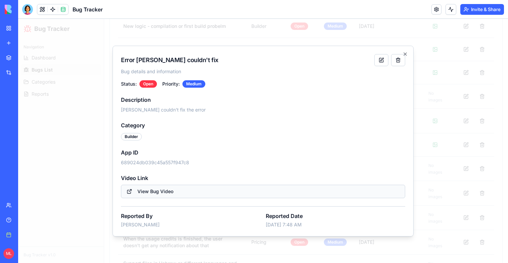
click at [156, 190] on button "View Bug Video" at bounding box center [263, 191] width 284 height 13
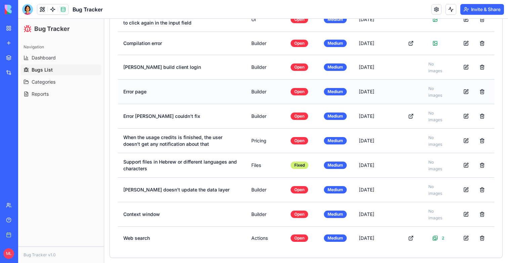
scroll to position [0, 0]
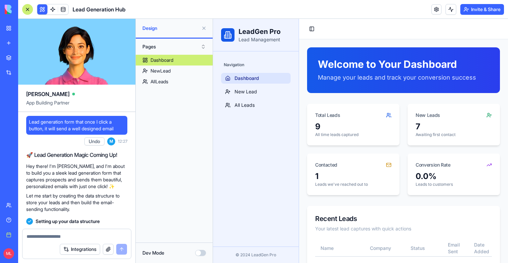
scroll to position [532, 0]
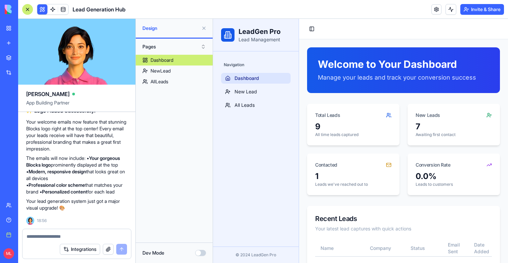
click at [11, 31] on link "My workspace" at bounding box center [15, 28] width 27 height 13
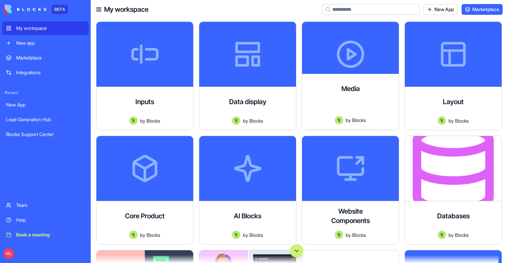
click at [341, 8] on input at bounding box center [371, 9] width 97 height 11
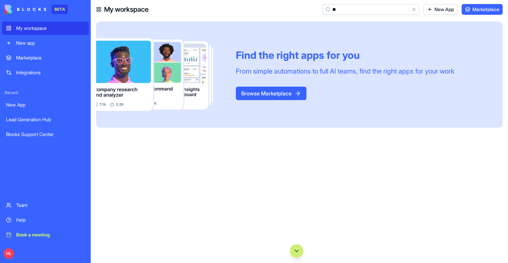
type input "*"
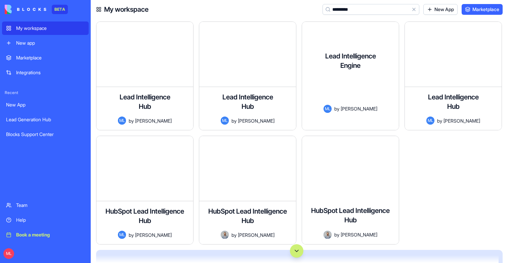
type input "*********"
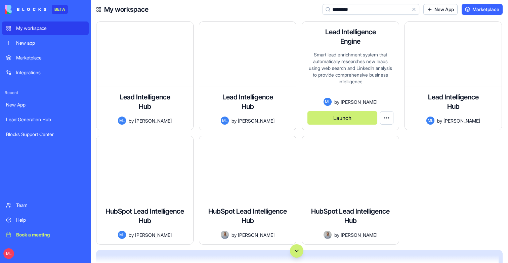
click at [374, 108] on div "Launch" at bounding box center [351, 115] width 86 height 19
